Goal: Task Accomplishment & Management: Manage account settings

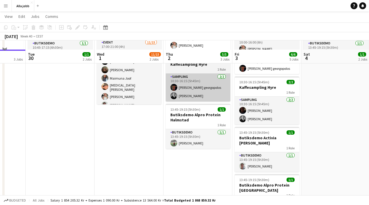
scroll to position [84, 0]
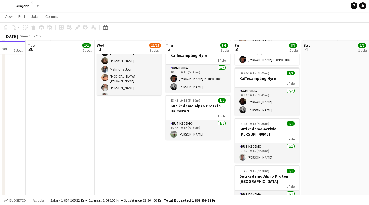
click at [206, 159] on app-date-cell "08:30-14:30 (6h) 2/2 Monkids sampling Sthlm 2 Roles Sampling [DATE] 08:30-14:30…" at bounding box center [198, 104] width 69 height 249
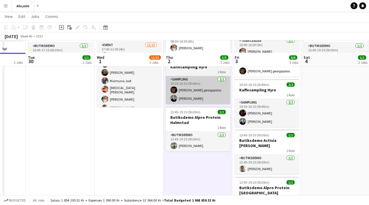
scroll to position [86, 0]
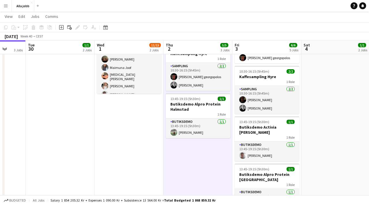
click at [193, 154] on app-date-cell "08:30-14:30 (6h) 2/2 Monkids sampling Sthlm 2 Roles Sampling [DATE] 08:30-14:30…" at bounding box center [198, 103] width 69 height 249
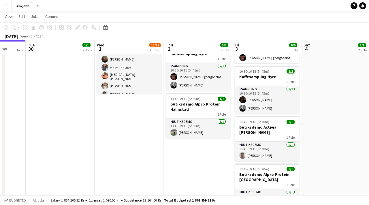
click at [190, 152] on app-date-cell "08:30-14:30 (6h) 2/2 Monkids sampling Sthlm 2 Roles Sampling [DATE] 08:30-14:30…" at bounding box center [198, 103] width 69 height 249
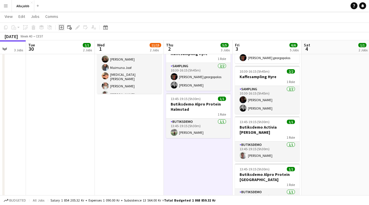
click at [59, 29] on icon at bounding box center [61, 27] width 5 height 5
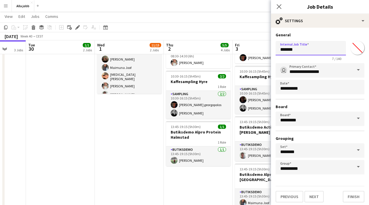
drag, startPoint x: 301, startPoint y: 48, endPoint x: 262, endPoint y: 48, distance: 38.7
click at [262, 48] on body "Menu Boards Boards Boards All jobs Status Workforce Workforce My Workforce Recr…" at bounding box center [184, 75] width 369 height 323
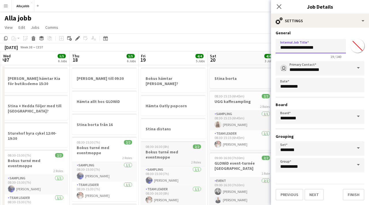
scroll to position [4, 0]
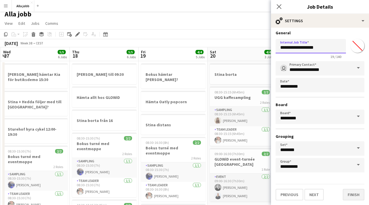
type input "**********"
click at [353, 194] on button "Finish" at bounding box center [354, 195] width 22 height 12
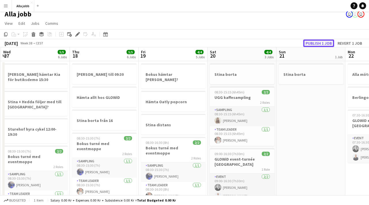
click at [319, 45] on button "Publish 1 job" at bounding box center [319, 44] width 31 height 8
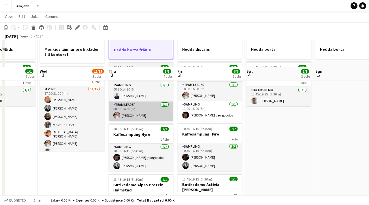
scroll to position [20, 0]
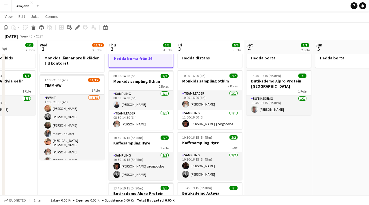
click at [92, 178] on app-date-cell "Monkids lämnar profilkläder till kontoret 17:00-21:00 (4h) 11/15 TEAM-AW! 1 Rol…" at bounding box center [72, 175] width 69 height 261
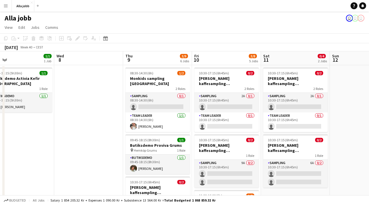
scroll to position [0, 226]
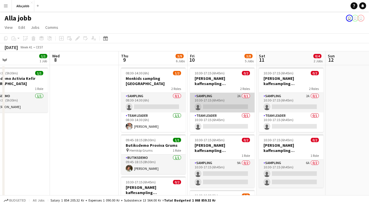
click at [221, 104] on app-card-role "Sampling 2A 0/1 10:30-17:15 (6h45m) single-neutral-actions" at bounding box center [222, 103] width 65 height 20
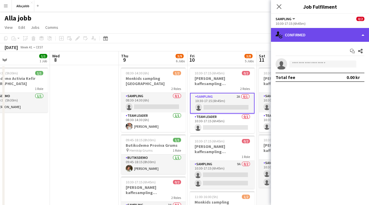
click at [305, 35] on div "single-neutral-actions-check-2 Confirmed" at bounding box center [320, 35] width 98 height 14
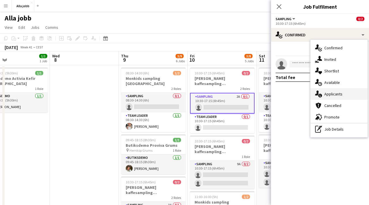
click at [326, 95] on span "Applicants" at bounding box center [334, 93] width 18 height 5
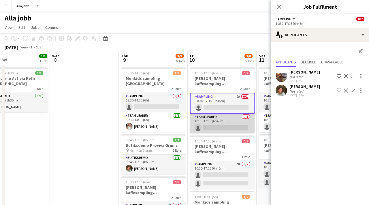
click at [230, 126] on app-card-role "Team Leader 0/1 10:30-17:15 (6h45m) single-neutral-actions" at bounding box center [222, 124] width 65 height 20
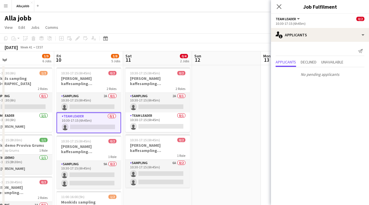
scroll to position [0, 227]
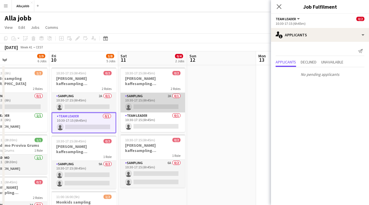
click at [164, 101] on app-card-role "Sampling 2A 0/1 10:30-17:15 (6h45m) single-neutral-actions" at bounding box center [153, 103] width 65 height 20
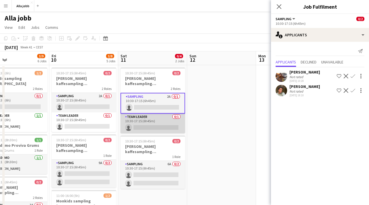
click at [163, 120] on app-card-role "Team Leader 0/1 10:30-17:15 (6h45m) single-neutral-actions" at bounding box center [153, 124] width 65 height 20
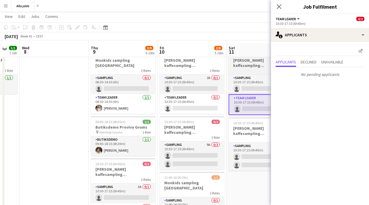
scroll to position [22, 0]
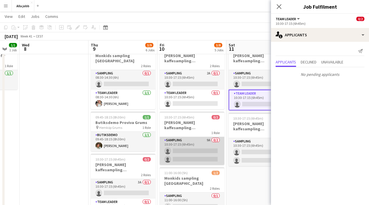
click at [176, 145] on app-card-role "Sampling 9A 0/2 10:30-17:15 (6h45m) single-neutral-actions single-neutral-actio…" at bounding box center [192, 151] width 65 height 28
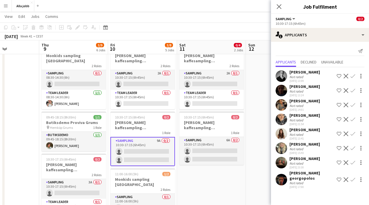
scroll to position [0, 182]
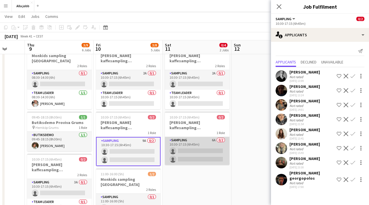
click at [181, 145] on app-card-role "Sampling 6A 0/2 10:30-17:15 (6h45m) single-neutral-actions single-neutral-actio…" at bounding box center [197, 151] width 65 height 28
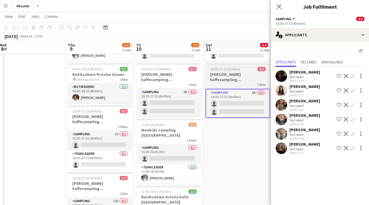
scroll to position [0, 138]
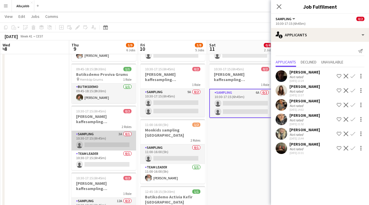
click at [115, 134] on app-card-role "Sampling 3A 0/1 10:30-17:15 (6h45m) single-neutral-actions" at bounding box center [104, 141] width 65 height 20
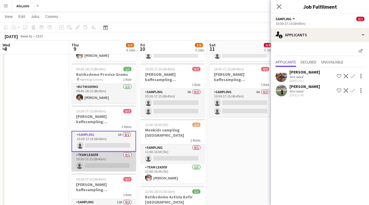
click at [115, 152] on app-card-role "Team Leader 0/1 10:30-17:15 (6h45m) single-neutral-actions" at bounding box center [104, 162] width 65 height 20
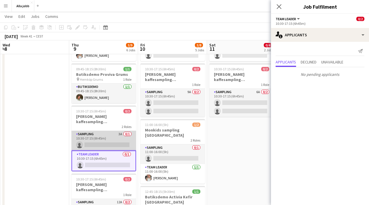
click at [109, 132] on app-card-role "Sampling 3A 0/1 10:30-17:15 (6h45m) single-neutral-actions" at bounding box center [104, 141] width 65 height 20
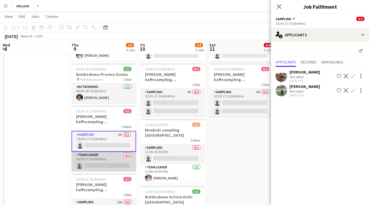
click at [106, 152] on app-card-role "Team Leader 0/1 10:30-17:15 (6h45m) single-neutral-actions" at bounding box center [104, 162] width 65 height 20
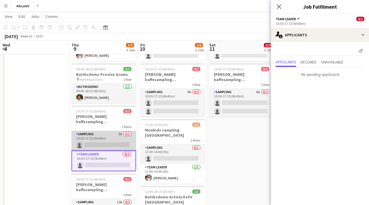
click at [105, 131] on app-card-role "Sampling 3A 0/1 10:30-17:15 (6h45m) single-neutral-actions" at bounding box center [104, 141] width 65 height 20
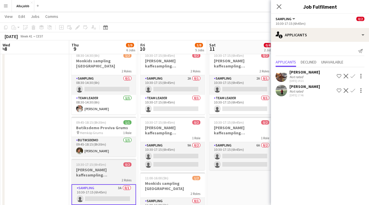
scroll to position [18, 0]
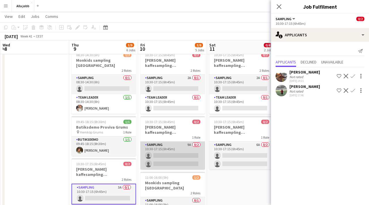
click at [149, 149] on app-card-role "Sampling 9A 0/2 10:30-17:15 (6h45m) single-neutral-actions single-neutral-actio…" at bounding box center [173, 156] width 65 height 28
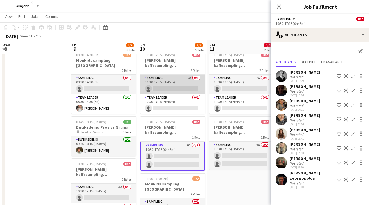
click at [175, 86] on app-card-role "Sampling 2A 0/1 10:30-17:15 (6h45m) single-neutral-actions" at bounding box center [173, 85] width 65 height 20
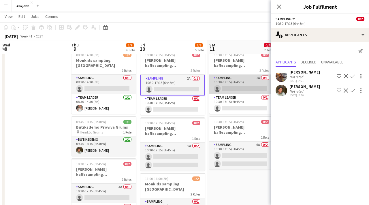
click at [216, 85] on app-card-role "Sampling 2A 0/1 10:30-17:15 (6h45m) single-neutral-actions" at bounding box center [242, 85] width 65 height 20
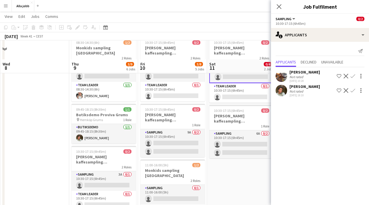
scroll to position [20, 0]
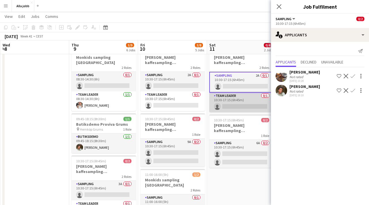
click at [223, 105] on app-card-role "Team Leader 0/1 10:30-17:15 (6h45m) single-neutral-actions" at bounding box center [242, 103] width 65 height 20
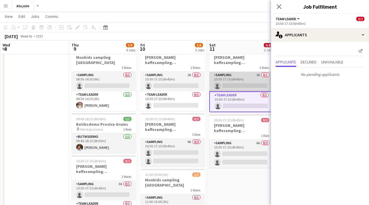
click at [223, 80] on app-card-role "Sampling 2A 0/1 10:30-17:15 (6h45m) single-neutral-actions" at bounding box center [242, 82] width 65 height 20
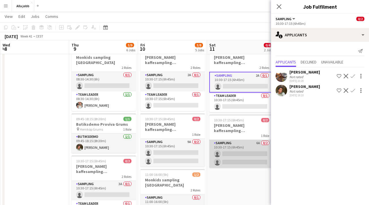
click at [232, 145] on app-card-role "Sampling 6A 0/2 10:30-17:15 (6h45m) single-neutral-actions single-neutral-actio…" at bounding box center [242, 154] width 65 height 28
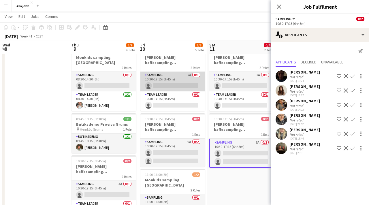
click at [170, 77] on app-card-role "Sampling 2A 0/1 10:30-17:15 (6h45m) single-neutral-actions" at bounding box center [173, 82] width 65 height 20
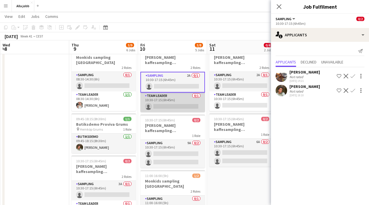
click at [172, 98] on app-card-role "Team Leader 0/1 10:30-17:15 (6h45m) single-neutral-actions" at bounding box center [173, 103] width 65 height 20
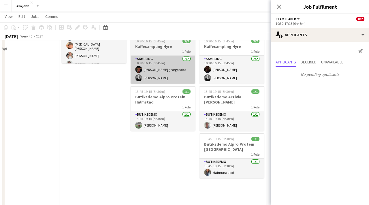
scroll to position [0, 0]
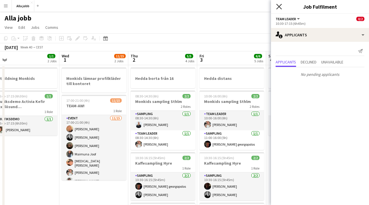
click at [281, 8] on icon at bounding box center [279, 6] width 5 height 5
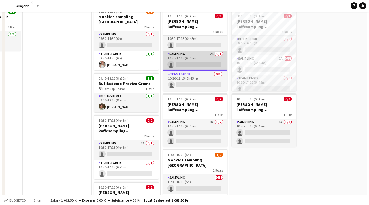
scroll to position [72, 0]
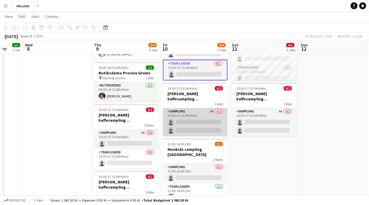
click at [199, 115] on app-card-role "Sampling 9A 0/2 10:30-17:15 (6h45m) single-neutral-actions single-neutral-actio…" at bounding box center [195, 122] width 65 height 28
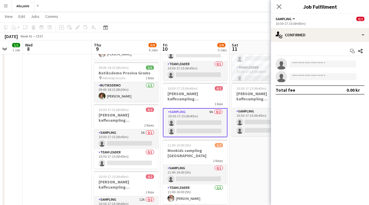
scroll to position [3, 0]
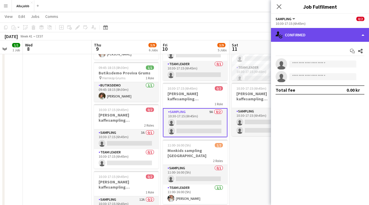
click at [295, 37] on div "single-neutral-actions-check-2 Confirmed" at bounding box center [320, 35] width 98 height 14
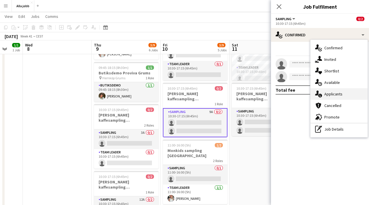
click at [325, 96] on span "Applicants" at bounding box center [334, 93] width 18 height 5
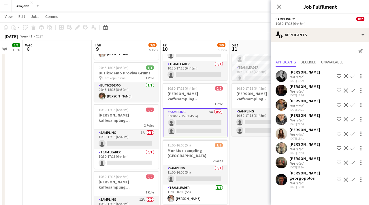
scroll to position [0, 210]
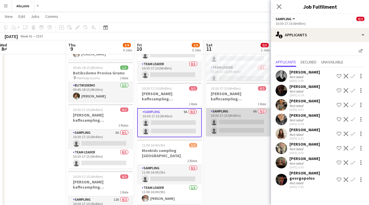
click at [232, 112] on app-card-role "Sampling 6A 0/2 10:30-17:15 (6h45m) single-neutral-actions single-neutral-actio…" at bounding box center [238, 122] width 65 height 28
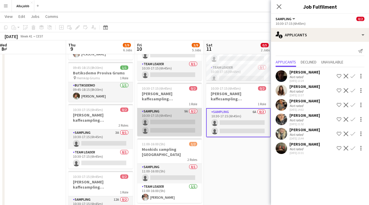
click at [183, 127] on app-card-role "Sampling 9A 0/2 10:30-17:15 (6h45m) single-neutral-actions single-neutral-actio…" at bounding box center [169, 122] width 65 height 28
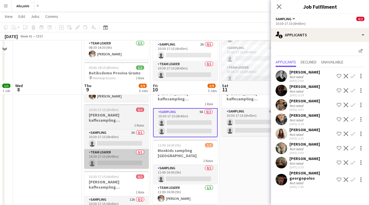
scroll to position [122, 0]
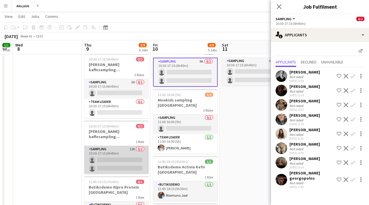
click at [125, 156] on app-card-role "Sampling 12A 0/2 10:30-17:15 (6h45m) single-neutral-actions single-neutral-acti…" at bounding box center [116, 160] width 65 height 28
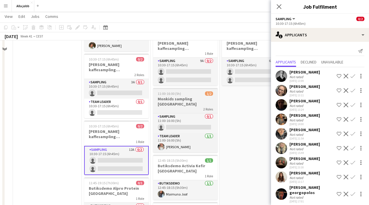
scroll to position [94, 0]
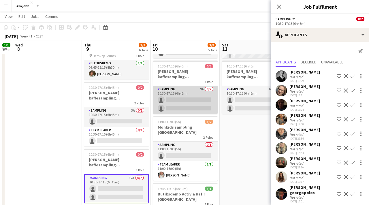
click at [173, 96] on app-card-role "Sampling 9A 0/2 10:30-17:15 (6h45m) single-neutral-actions single-neutral-actio…" at bounding box center [185, 100] width 65 height 28
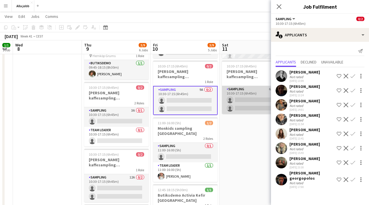
click at [238, 90] on app-card-role "Sampling 6A 0/2 10:30-17:15 (6h45m) single-neutral-actions single-neutral-actio…" at bounding box center [254, 100] width 65 height 28
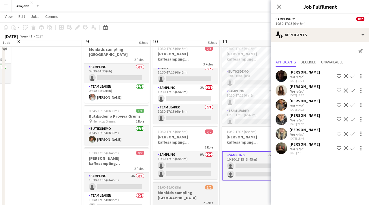
scroll to position [0, 0]
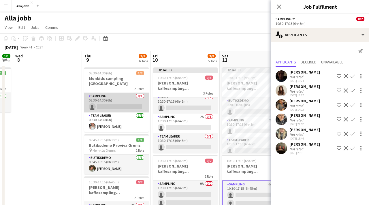
click at [132, 98] on app-card-role "Sampling 0/1 08:30-14:30 (6h) single-neutral-actions" at bounding box center [116, 103] width 65 height 20
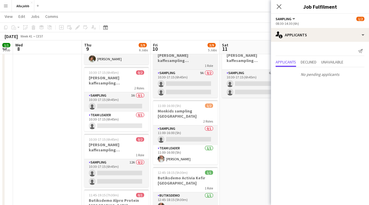
scroll to position [109, 0]
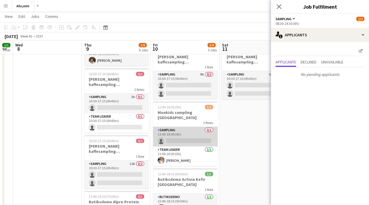
click at [179, 129] on app-card-role "Sampling 0/1 11:00-16:00 (5h) single-neutral-actions" at bounding box center [185, 137] width 65 height 20
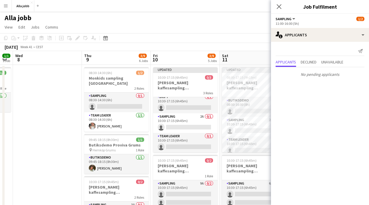
scroll to position [0, 0]
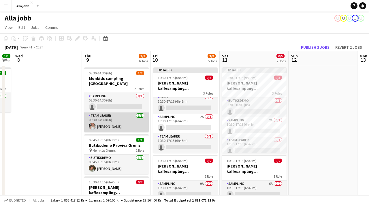
click at [97, 117] on app-card-role "Team Leader [DATE] 08:30-14:30 (6h) [PERSON_NAME]" at bounding box center [116, 123] width 65 height 20
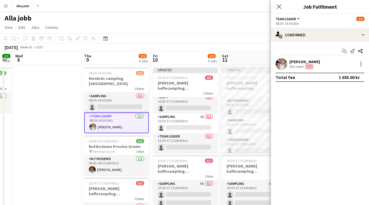
click at [281, 61] on app-user-avatar at bounding box center [282, 64] width 12 height 12
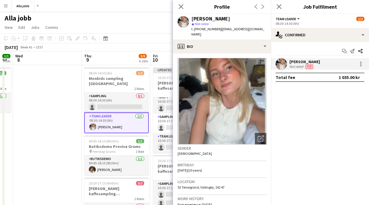
scroll to position [6, 0]
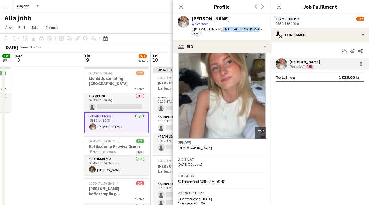
drag, startPoint x: 253, startPoint y: 27, endPoint x: 217, endPoint y: 29, distance: 35.8
click at [217, 29] on div "[PERSON_NAME] star Not rated t. [PHONE_NUMBER] | [EMAIL_ADDRESS][DOMAIN_NAME]" at bounding box center [222, 27] width 98 height 26
copy span "[EMAIL_ADDRESS][DOMAIN_NAME]"
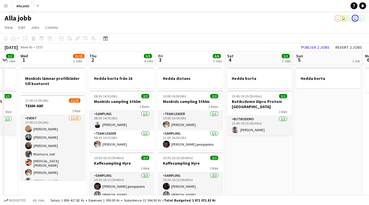
scroll to position [0, 119]
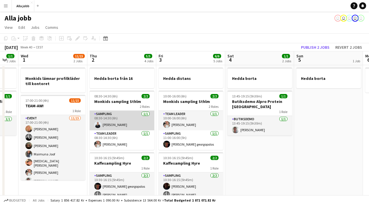
click at [115, 123] on app-card-role "Sampling [DATE] 08:30-14:30 (6h) [PERSON_NAME]" at bounding box center [122, 121] width 65 height 20
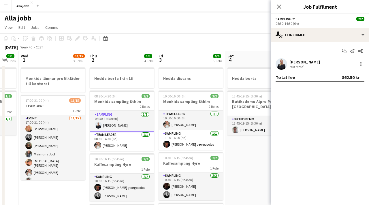
click at [300, 63] on div "[PERSON_NAME]" at bounding box center [305, 61] width 31 height 5
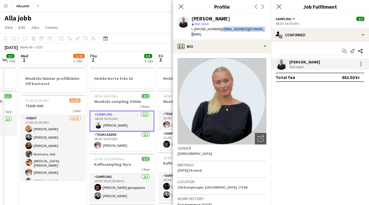
drag, startPoint x: 217, startPoint y: 29, endPoint x: 260, endPoint y: 29, distance: 43.0
click at [260, 29] on div "[PERSON_NAME] star Not rated t. [PHONE_NUMBER] | [EMAIL_ADDRESS][DOMAIN_NAME]" at bounding box center [222, 27] width 98 height 26
copy span "[EMAIL_ADDRESS][DOMAIN_NAME]"
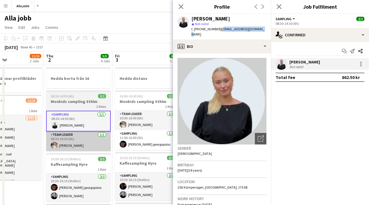
scroll to position [0, 175]
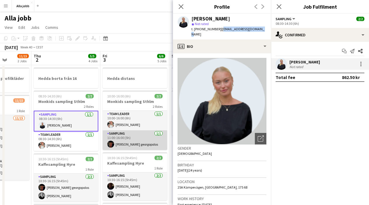
click at [137, 140] on app-card-role "Sampling [DATE] 11:00-16:00 (5h) [PERSON_NAME] georgopolos" at bounding box center [135, 140] width 65 height 20
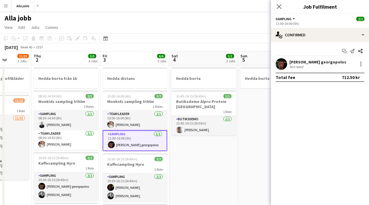
click at [300, 63] on div "[PERSON_NAME] georgopolos" at bounding box center [318, 61] width 57 height 5
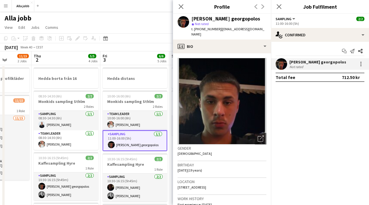
drag, startPoint x: 257, startPoint y: 29, endPoint x: 216, endPoint y: 27, distance: 40.1
click at [216, 27] on div "[PERSON_NAME] georgopolos star Not rated t. [PHONE_NUMBER] | [EMAIL_ADDRESS][DO…" at bounding box center [222, 27] width 98 height 26
copy span "[EMAIL_ADDRESS][DOMAIN_NAME]"
click at [178, 7] on icon "Close pop-in" at bounding box center [180, 6] width 5 height 5
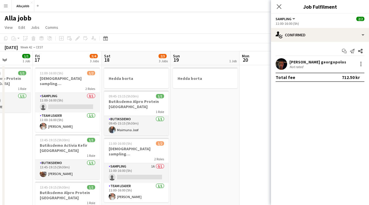
scroll to position [0, 242]
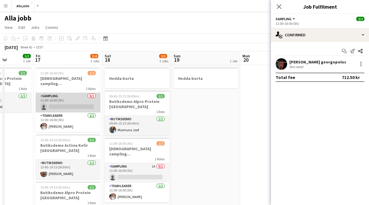
click at [69, 95] on app-card-role "Sampling 0/1 11:00-16:00 (5h) single-neutral-actions" at bounding box center [68, 103] width 65 height 20
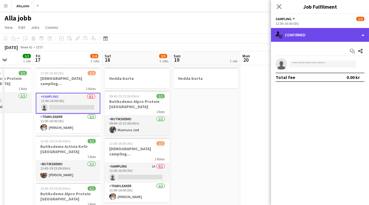
click at [288, 33] on div "single-neutral-actions-check-2 Confirmed" at bounding box center [320, 35] width 98 height 14
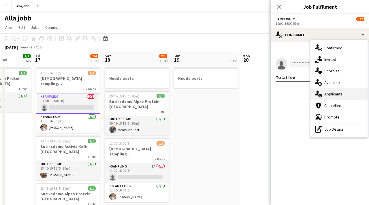
click at [334, 94] on span "Applicants" at bounding box center [334, 93] width 18 height 5
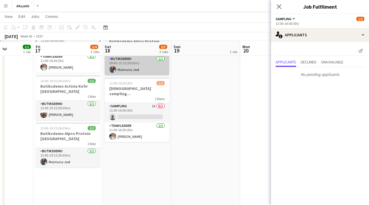
scroll to position [63, 0]
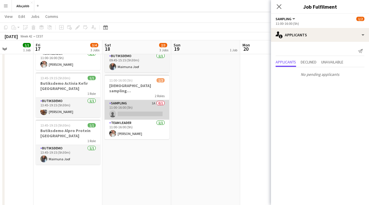
click at [139, 100] on app-card-role "Sampling 1A 0/1 11:00-16:00 (5h) single-neutral-actions" at bounding box center [137, 110] width 65 height 20
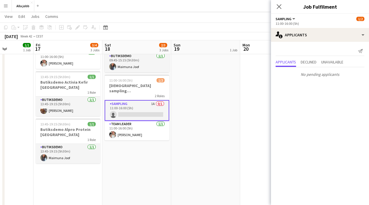
click at [201, 101] on app-date-cell "Hedda borta" at bounding box center [205, 185] width 69 height 366
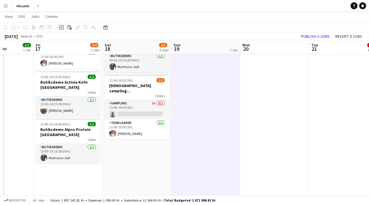
click at [201, 101] on app-date-cell "Hedda borta" at bounding box center [205, 185] width 69 height 366
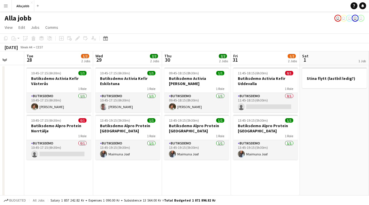
scroll to position [0, 272]
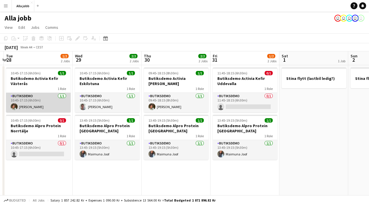
click at [49, 101] on app-card-role "Butiksdemo [DATE] 10:45-17:15 (6h30m) [PERSON_NAME]" at bounding box center [38, 103] width 65 height 20
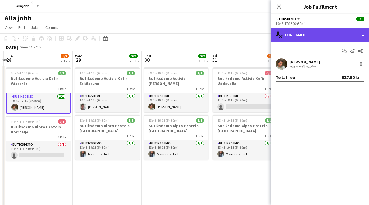
click at [310, 35] on div "single-neutral-actions-check-2 Confirmed" at bounding box center [320, 35] width 98 height 14
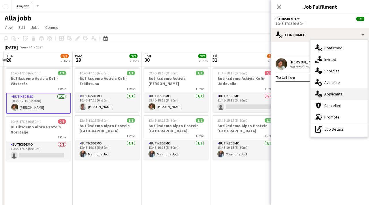
click at [329, 96] on span "Applicants" at bounding box center [334, 93] width 18 height 5
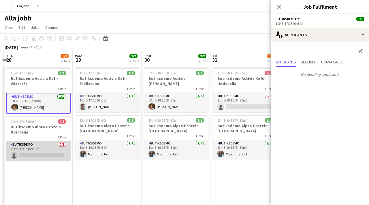
click at [31, 148] on app-card-role "Butiksdemo 0/1 10:45-17:15 (6h30m) single-neutral-actions" at bounding box center [38, 151] width 65 height 20
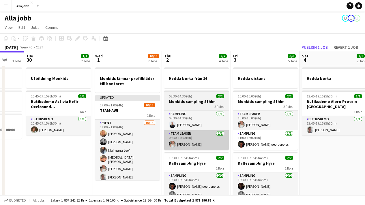
scroll to position [0, 253]
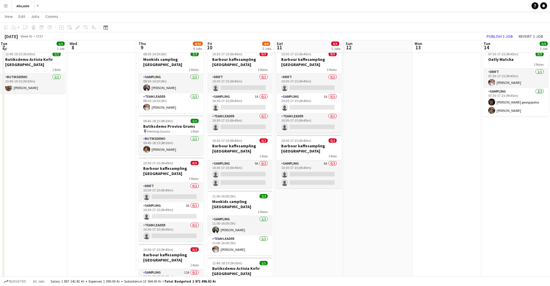
scroll to position [17, 0]
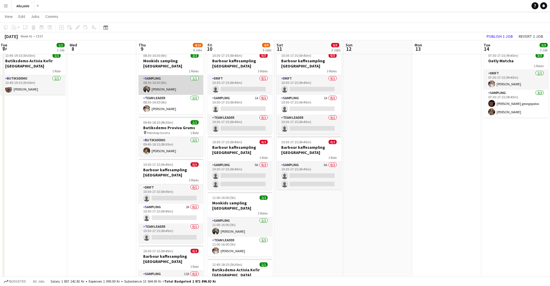
click at [167, 83] on app-card-role "Sampling 1/1 08:30-14:30 (6h) Smilla Nordenfridh" at bounding box center [171, 85] width 65 height 20
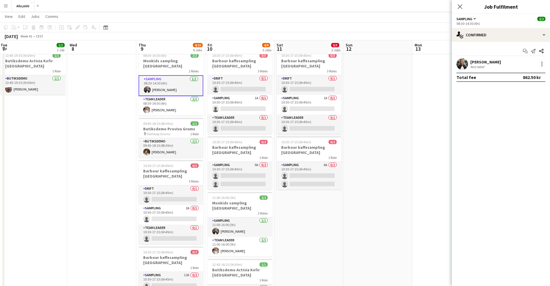
click at [462, 64] on app-user-avatar at bounding box center [462, 64] width 12 height 12
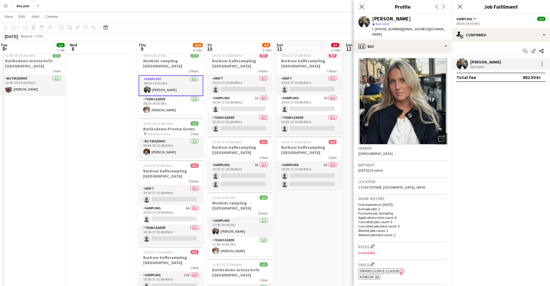
drag, startPoint x: 444, startPoint y: 30, endPoint x: 397, endPoint y: 31, distance: 46.8
click at [397, 31] on div "Smilla Nordenfridh star Not rated t. +46720425472 | smilla.nordenfridh@gmail.com" at bounding box center [403, 27] width 98 height 26
copy span "smilla.nordenfridh@gmail.com"
click at [309, 201] on app-date-cell "10:30-17:15 (6h45m) 0/3 Barbour kaffesampling Köpenhamn 3 Roles Drift 0/1 10:30…" at bounding box center [308, 230] width 69 height 365
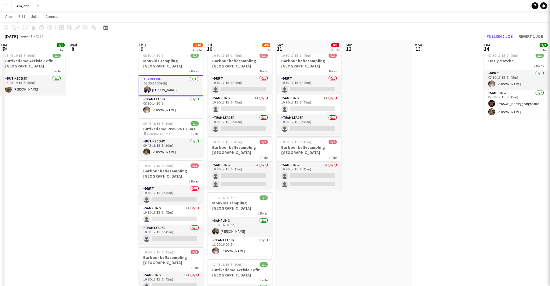
click at [309, 201] on app-date-cell "10:30-17:15 (6h45m) 0/3 Barbour kaffesampling Köpenhamn 3 Roles Drift 0/1 10:30…" at bounding box center [308, 230] width 69 height 365
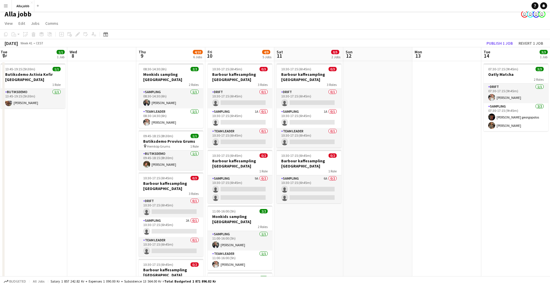
scroll to position [0, 0]
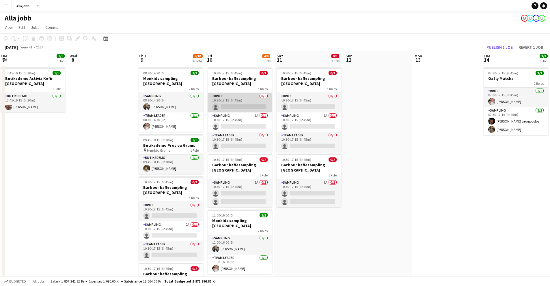
click at [245, 106] on app-card-role "Drift 0/1 10:30-17:15 (6h45m) single-neutral-actions" at bounding box center [240, 103] width 65 height 20
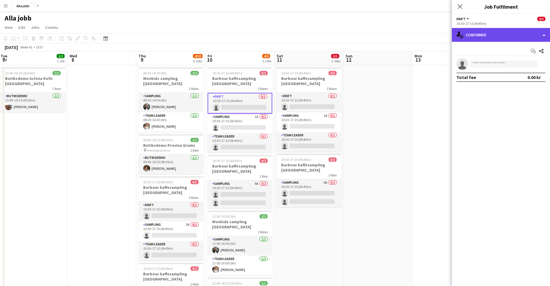
click at [469, 41] on div "single-neutral-actions-check-2 Confirmed" at bounding box center [501, 35] width 98 height 14
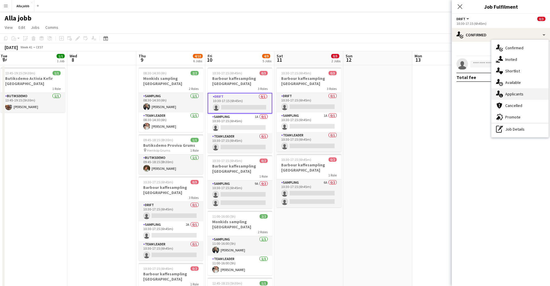
click at [502, 89] on div "single-neutral-actions-information Applicants" at bounding box center [519, 94] width 57 height 12
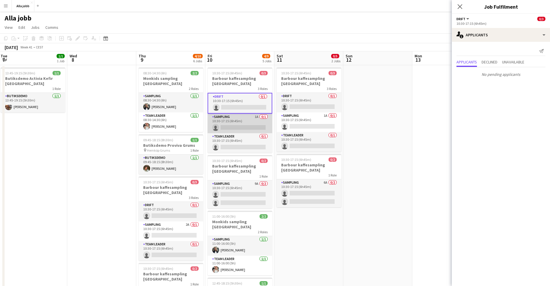
click at [255, 122] on app-card-role "Sampling 1A 0/1 10:30-17:15 (6h45m) single-neutral-actions" at bounding box center [240, 124] width 65 height 20
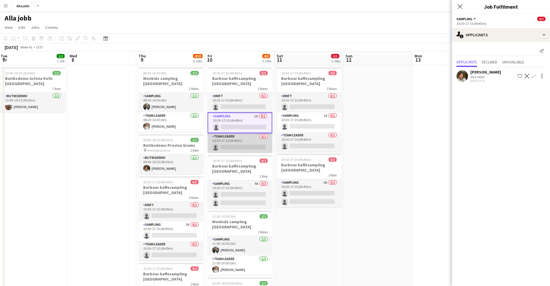
click at [248, 141] on app-card-role "Team Leader 0/1 10:30-17:15 (6h45m) single-neutral-actions" at bounding box center [240, 143] width 65 height 20
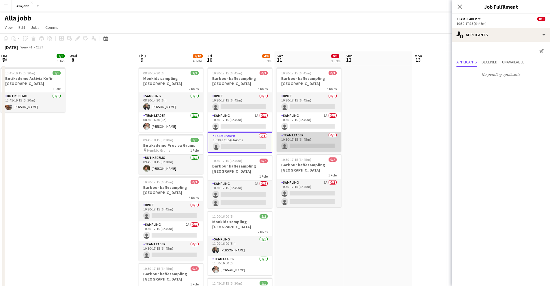
click at [304, 137] on app-card-role "Team Leader 0/1 10:30-17:15 (6h45m) single-neutral-actions" at bounding box center [309, 142] width 65 height 20
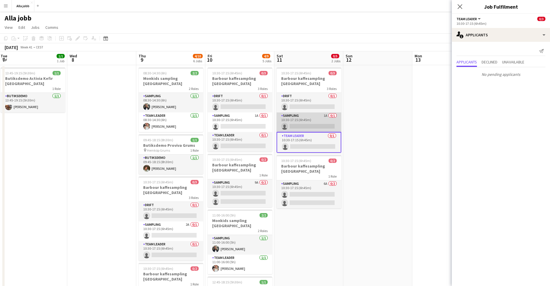
click at [303, 116] on app-card-role "Sampling 1A 0/1 10:30-17:15 (6h45m) single-neutral-actions" at bounding box center [309, 123] width 65 height 20
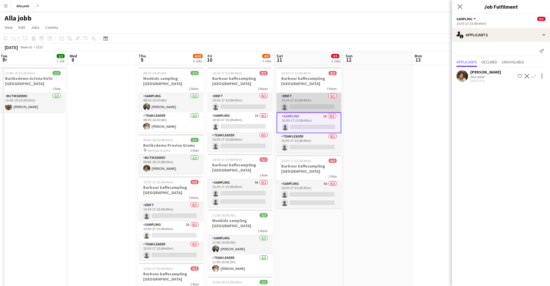
click at [302, 99] on app-card-role "Drift 0/1 10:30-17:15 (6h45m) single-neutral-actions" at bounding box center [309, 103] width 65 height 20
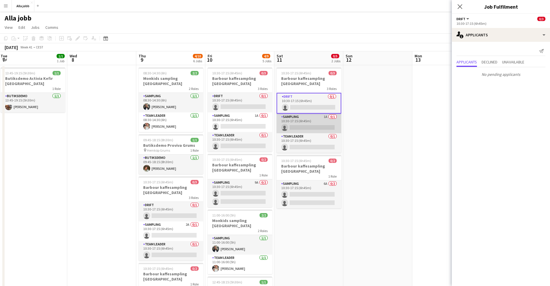
click at [300, 120] on app-card-role "Sampling 1A 0/1 10:30-17:15 (6h45m) single-neutral-actions" at bounding box center [309, 124] width 65 height 20
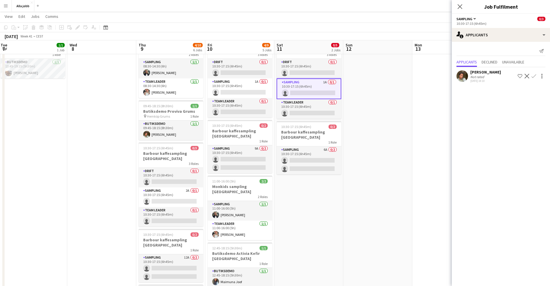
scroll to position [37, 0]
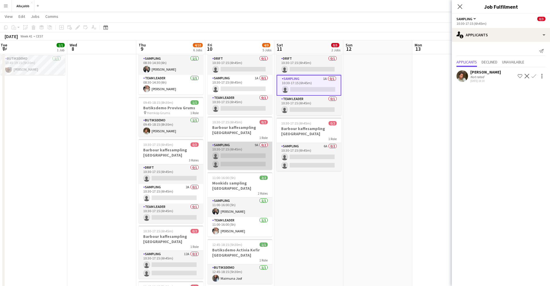
click at [238, 154] on app-card-role "Sampling 9A 0/2 10:30-17:15 (6h45m) single-neutral-actions single-neutral-actio…" at bounding box center [240, 156] width 65 height 28
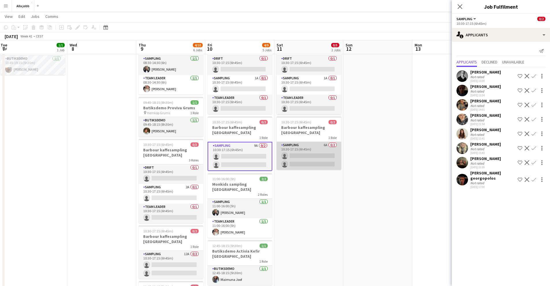
click at [304, 150] on app-card-role "Sampling 6A 0/2 10:30-17:15 (6h45m) single-neutral-actions single-neutral-actio…" at bounding box center [309, 156] width 65 height 28
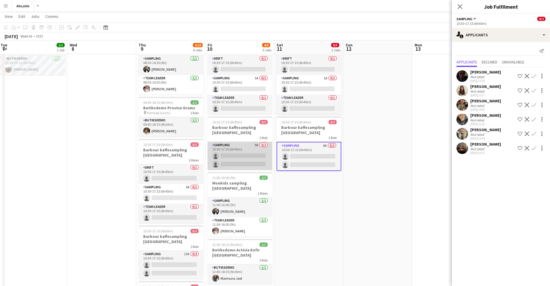
click at [264, 157] on app-card-role "Sampling 9A 0/2 10:30-17:15 (6h45m) single-neutral-actions single-neutral-actio…" at bounding box center [240, 156] width 65 height 28
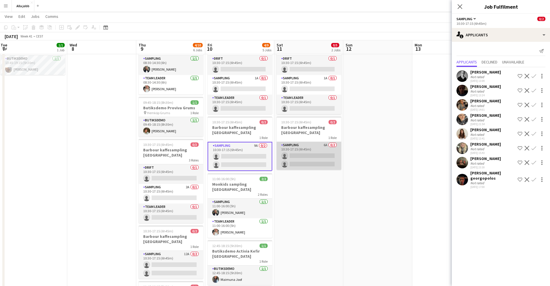
click at [314, 152] on app-card-role "Sampling 6A 0/2 10:30-17:15 (6h45m) single-neutral-actions single-neutral-actio…" at bounding box center [309, 156] width 65 height 28
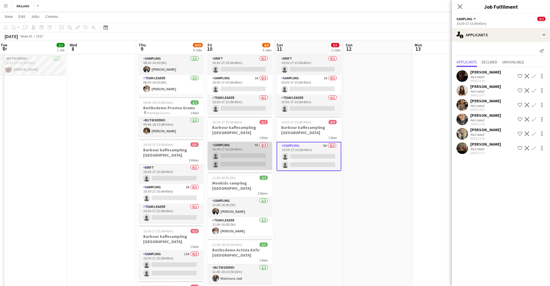
click at [249, 150] on app-card-role "Sampling 9A 0/2 10:30-17:15 (6h45m) single-neutral-actions single-neutral-actio…" at bounding box center [240, 156] width 65 height 28
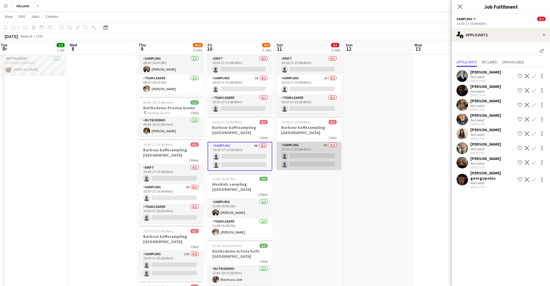
click at [282, 152] on app-card-role "Sampling 6A 0/2 10:30-17:15 (6h45m) single-neutral-actions single-neutral-actio…" at bounding box center [309, 156] width 65 height 28
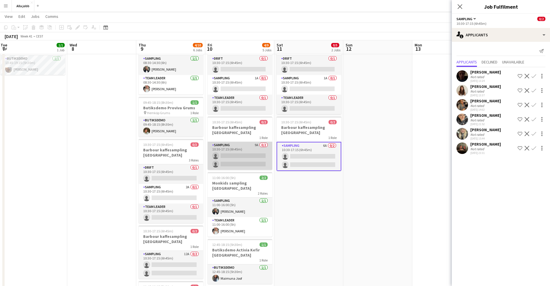
click at [252, 157] on app-card-role "Sampling 9A 0/2 10:30-17:15 (6h45m) single-neutral-actions single-neutral-actio…" at bounding box center [240, 156] width 65 height 28
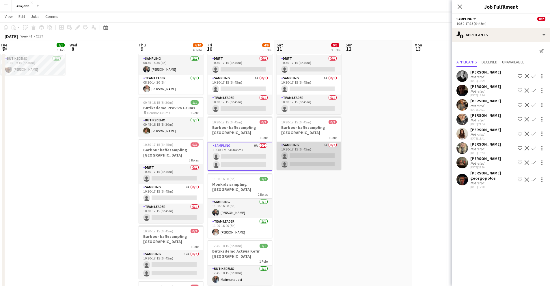
click at [306, 150] on app-card-role "Sampling 6A 0/2 10:30-17:15 (6h45m) single-neutral-actions single-neutral-actio…" at bounding box center [309, 156] width 65 height 28
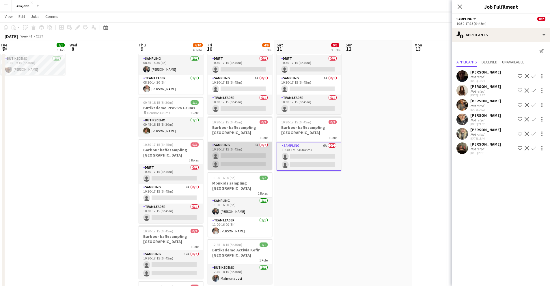
click at [254, 166] on app-card-role "Sampling 9A 0/2 10:30-17:15 (6h45m) single-neutral-actions single-neutral-actio…" at bounding box center [240, 156] width 65 height 28
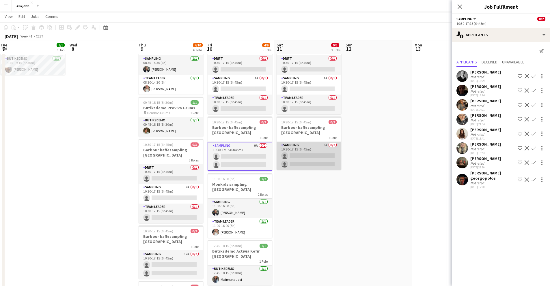
click at [306, 156] on app-card-role "Sampling 6A 0/2 10:30-17:15 (6h45m) single-neutral-actions single-neutral-actio…" at bounding box center [309, 156] width 65 height 28
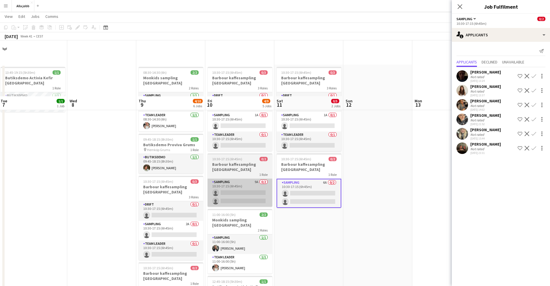
scroll to position [68, 0]
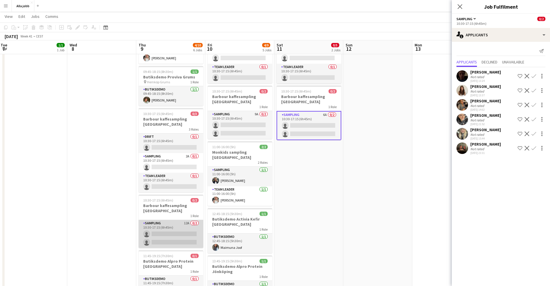
click at [186, 223] on app-card-role "Sampling 12A 0/2 10:30-17:15 (6h45m) single-neutral-actions single-neutral-acti…" at bounding box center [171, 234] width 65 height 28
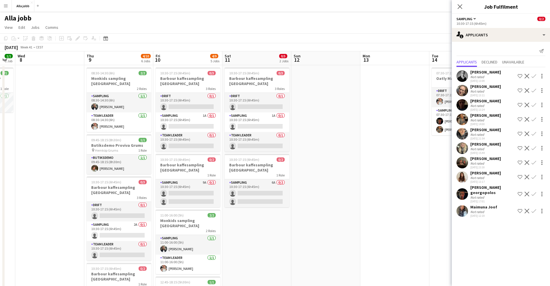
scroll to position [0, 122]
click at [251, 187] on app-card-role "Sampling 6A 0/2 10:30-17:15 (6h45m) single-neutral-actions single-neutral-actio…" at bounding box center [257, 194] width 65 height 28
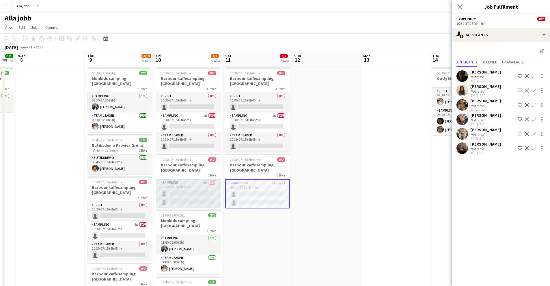
click at [193, 198] on app-card-role "Sampling 9A 0/2 10:30-17:15 (6h45m) single-neutral-actions single-neutral-actio…" at bounding box center [188, 194] width 65 height 28
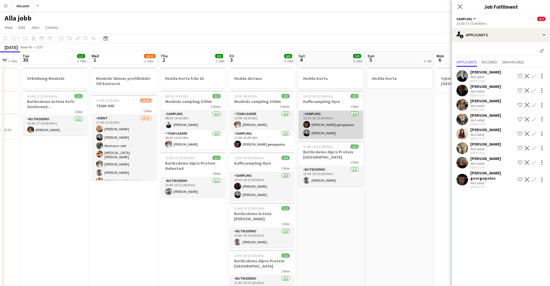
scroll to position [0, 118]
click at [328, 127] on app-card-role "Sampling 2/2 10:30-16:15 (5h45m) Leo Fogelberg georgopolos Casper Lewin" at bounding box center [330, 125] width 65 height 28
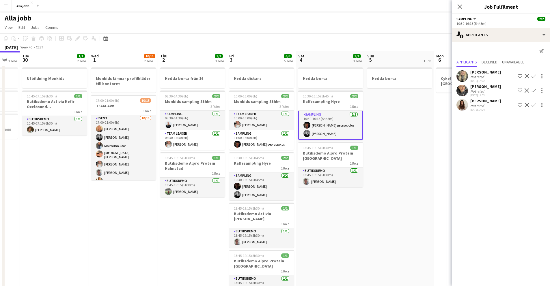
click at [306, 125] on app-user-avatar at bounding box center [306, 125] width 7 height 7
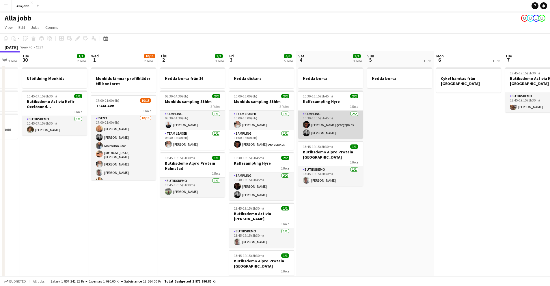
click at [306, 125] on app-user-avatar at bounding box center [306, 124] width 7 height 7
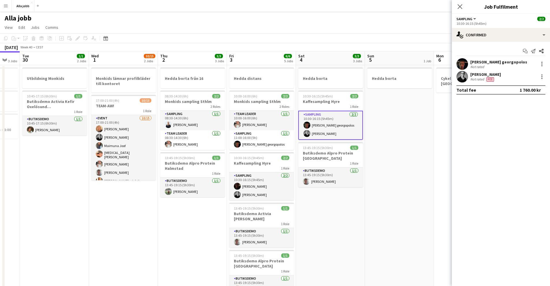
click at [466, 63] on app-user-avatar at bounding box center [462, 64] width 12 height 12
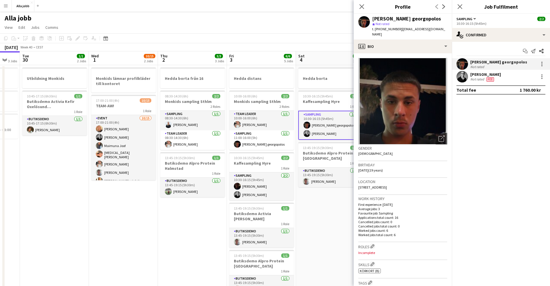
click at [315, 209] on app-date-cell "Hedda borta 10:30-16:15 (5h45m) 2/2 Kaffesampling Hyre 1 Role Sampling 2/2 10:3…" at bounding box center [330, 247] width 69 height 365
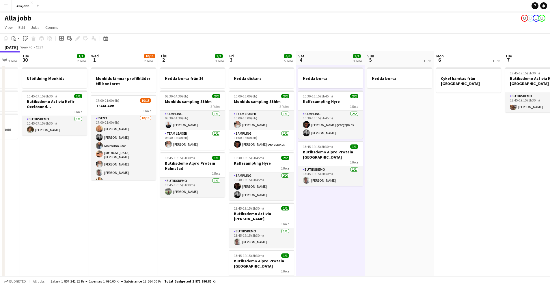
click at [318, 207] on app-date-cell "Hedda borta 10:30-16:15 (5h45m) 2/2 Kaffesampling Hyre 1 Role Sampling 2/2 10:3…" at bounding box center [330, 247] width 69 height 365
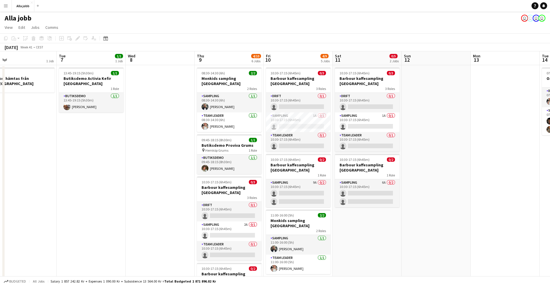
scroll to position [0, 220]
click at [299, 104] on app-card-role "Drift 0/1 10:30-17:15 (6h45m) single-neutral-actions" at bounding box center [297, 103] width 65 height 20
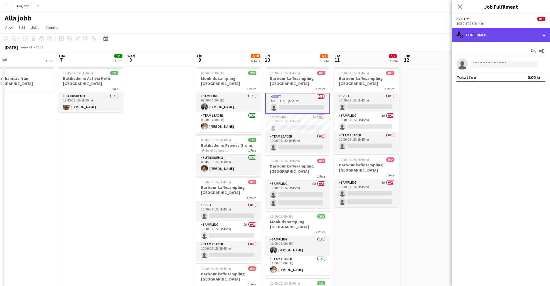
click at [483, 37] on div "single-neutral-actions-check-2 Confirmed" at bounding box center [501, 35] width 98 height 14
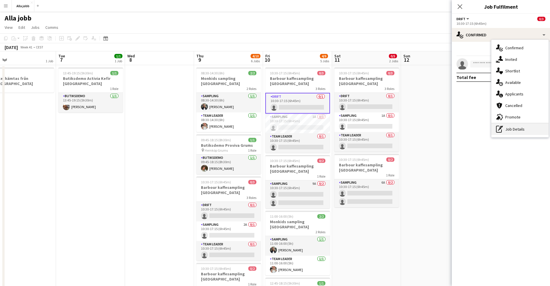
click at [501, 126] on icon at bounding box center [500, 127] width 3 height 2
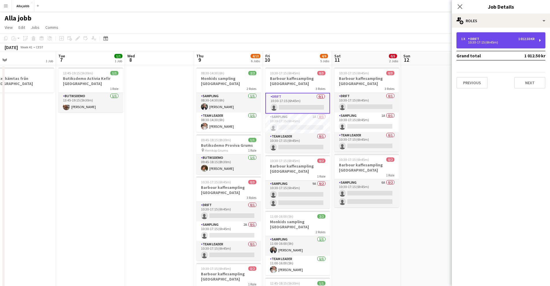
click at [465, 39] on div "1 x" at bounding box center [464, 39] width 7 height 4
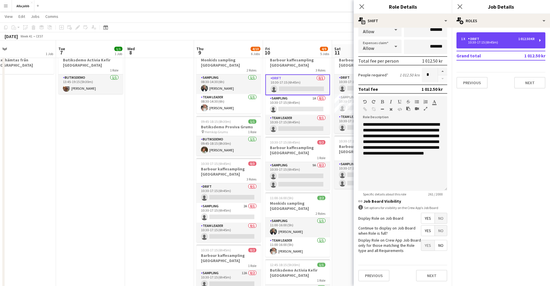
scroll to position [31, 0]
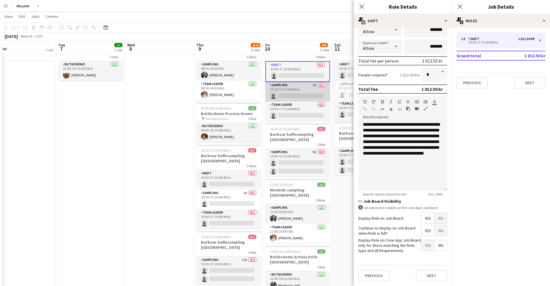
click at [307, 89] on app-card-role "Sampling 1A 0/1 10:30-17:15 (6h45m) single-neutral-actions" at bounding box center [297, 92] width 65 height 20
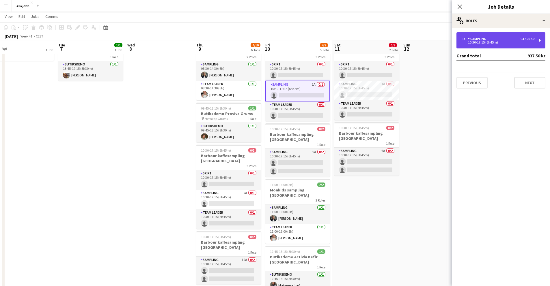
click at [474, 44] on div "1 x Sampling 937.50 kr 10:30-17:15 (6h45m)" at bounding box center [500, 40] width 89 height 16
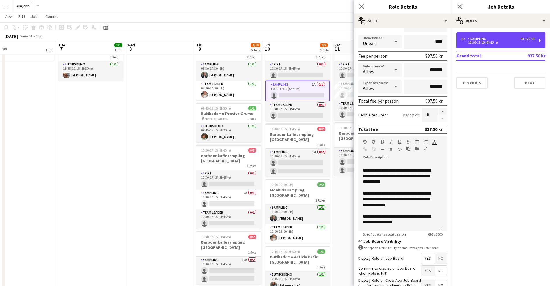
scroll to position [104, 0]
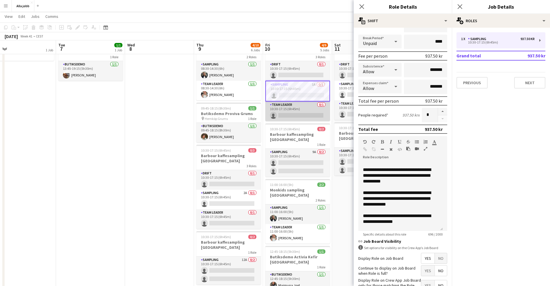
click at [303, 120] on app-card-role "Team Leader 0/1 10:30-17:15 (6h45m) single-neutral-actions" at bounding box center [297, 112] width 65 height 20
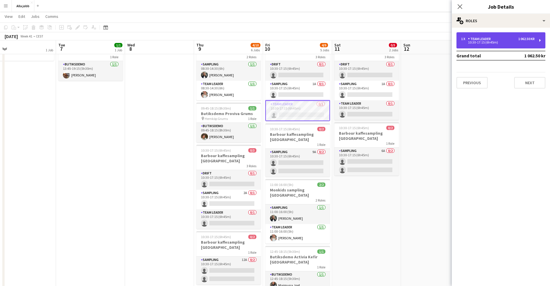
click at [469, 36] on div "1 x Team Leader 1 062.50 kr 10:30-17:15 (6h45m)" at bounding box center [500, 40] width 89 height 16
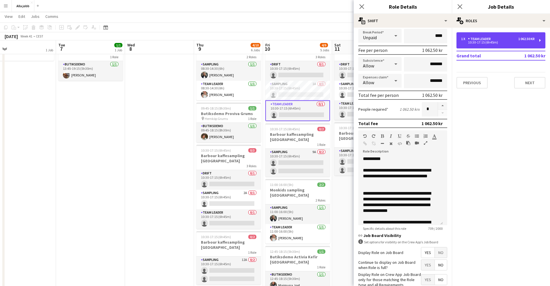
scroll to position [72, 0]
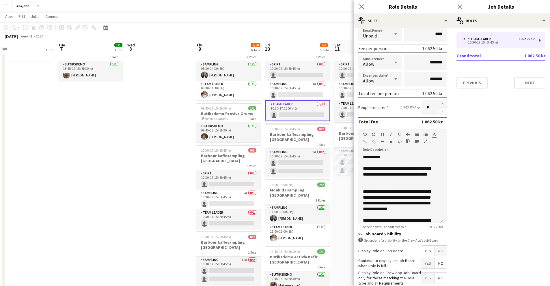
click at [337, 191] on app-date-cell "10:30-17:15 (6h45m) 0/3 Barbour kaffesampling Köpenhamn 3 Roles Drift 0/1 10:30…" at bounding box center [366, 215] width 69 height 365
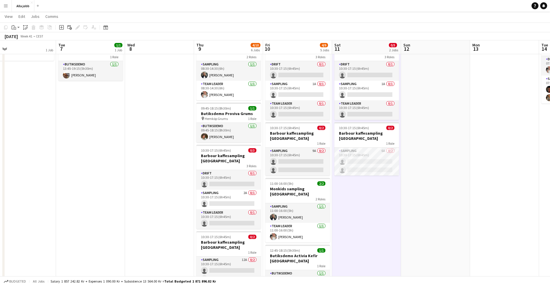
scroll to position [0, 0]
